Goal: Task Accomplishment & Management: Manage account settings

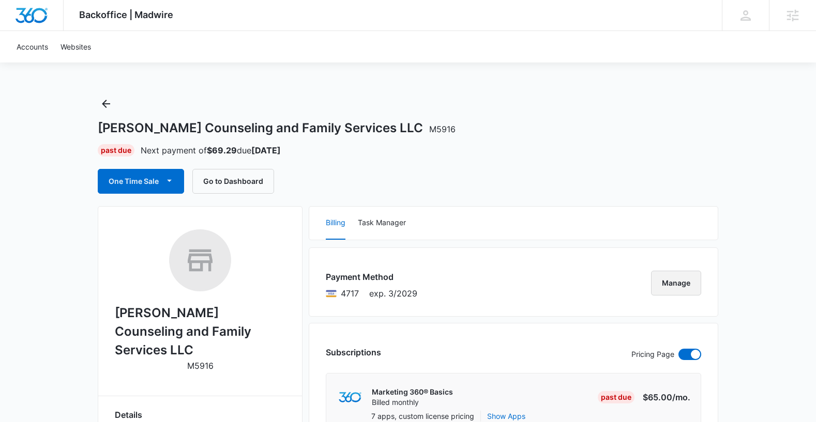
click at [679, 282] on button "Manage" at bounding box center [676, 283] width 50 height 25
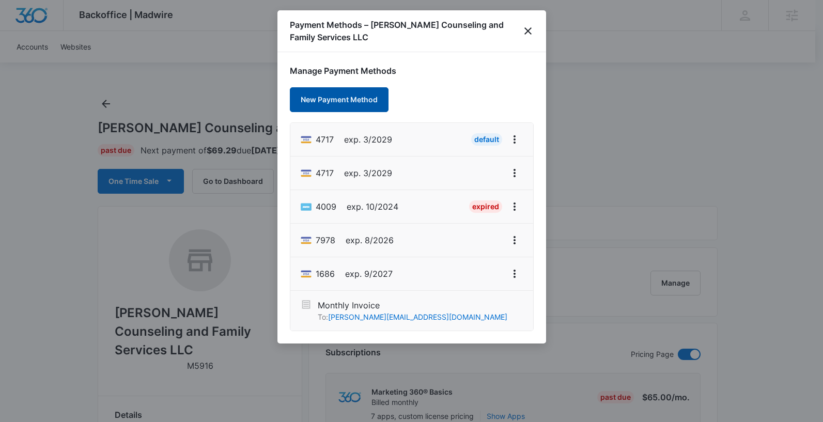
click at [358, 101] on button "New Payment Method" at bounding box center [339, 99] width 99 height 25
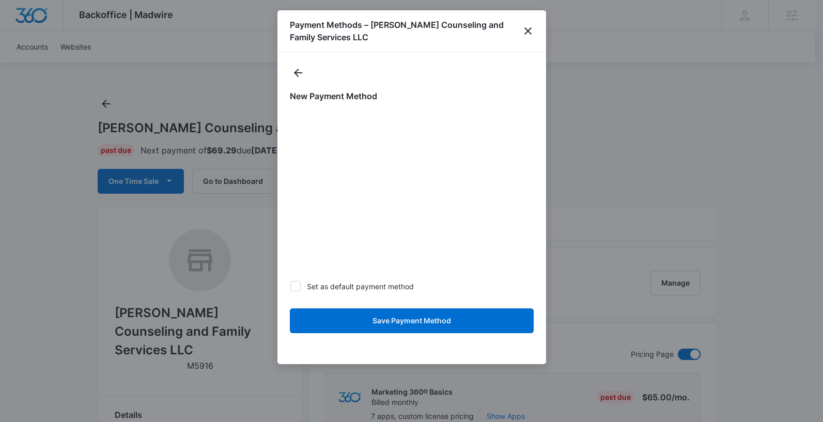
click at [295, 282] on icon at bounding box center [295, 286] width 9 height 9
click at [290, 286] on input "Set as default payment method" at bounding box center [290, 286] width 1 height 1
checkbox input "true"
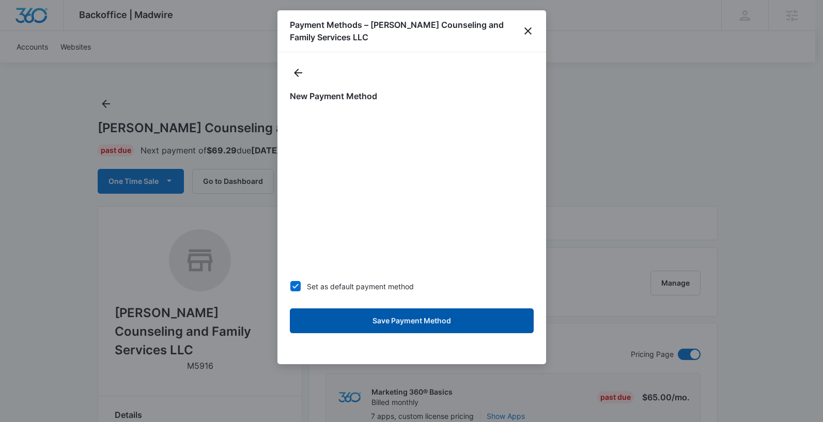
click at [372, 319] on button "Save Payment Method" at bounding box center [412, 321] width 244 height 25
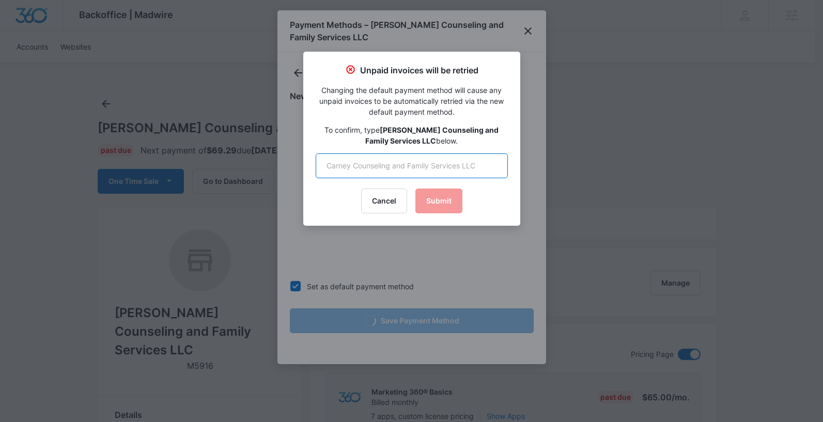
click at [405, 168] on input "text" at bounding box center [412, 165] width 192 height 25
type input "[PERSON_NAME] Counseling and Family Services LLC"
click at [451, 199] on button "Submit" at bounding box center [439, 201] width 47 height 25
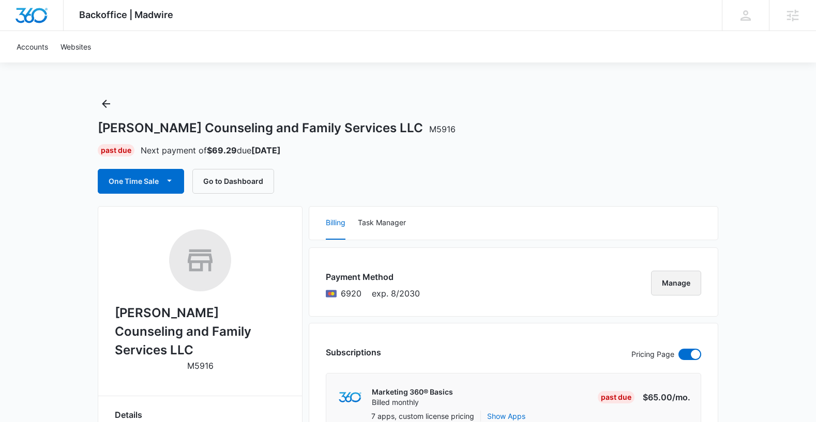
click at [689, 286] on button "Manage" at bounding box center [676, 283] width 50 height 25
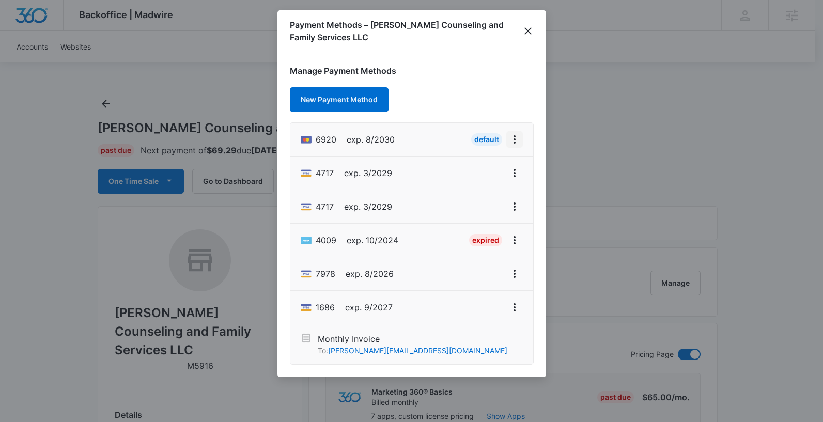
click at [509, 139] on icon "View More" at bounding box center [515, 139] width 12 height 12
click at [578, 106] on div at bounding box center [411, 211] width 823 height 422
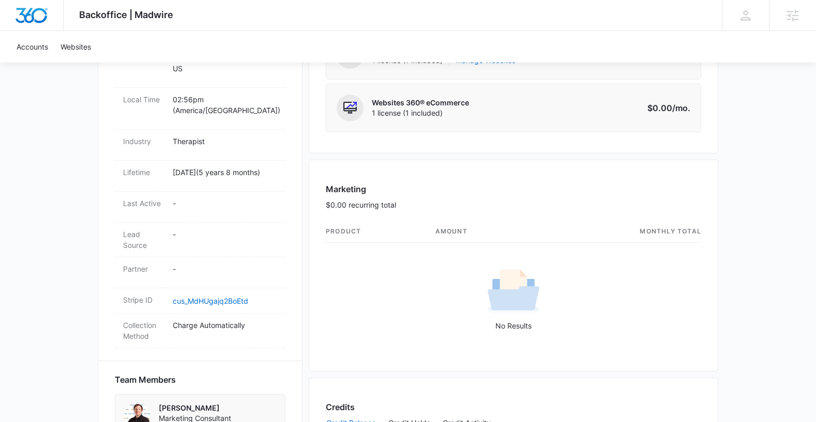
scroll to position [539, 0]
